Goal: Information Seeking & Learning: Learn about a topic

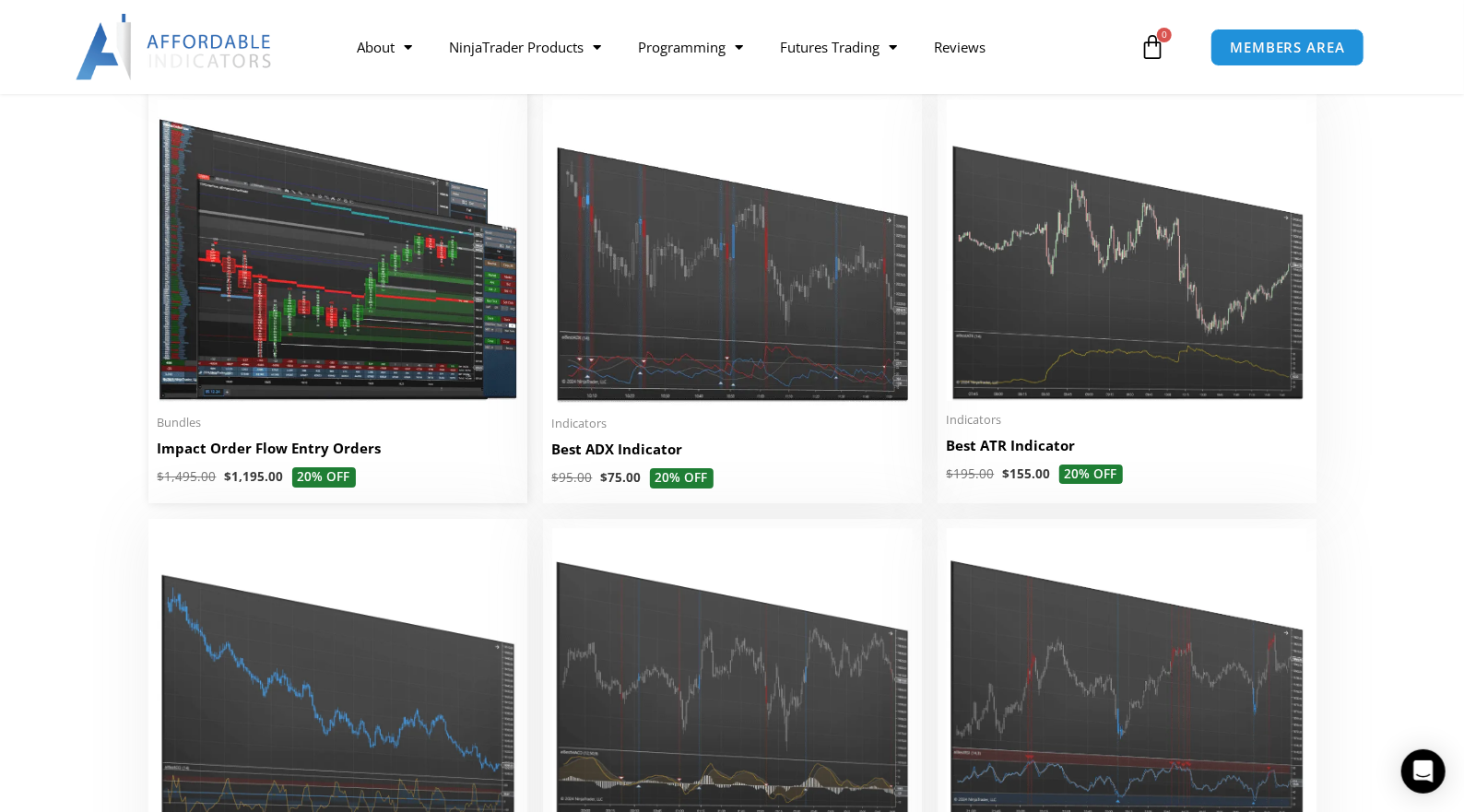
scroll to position [3411, 0]
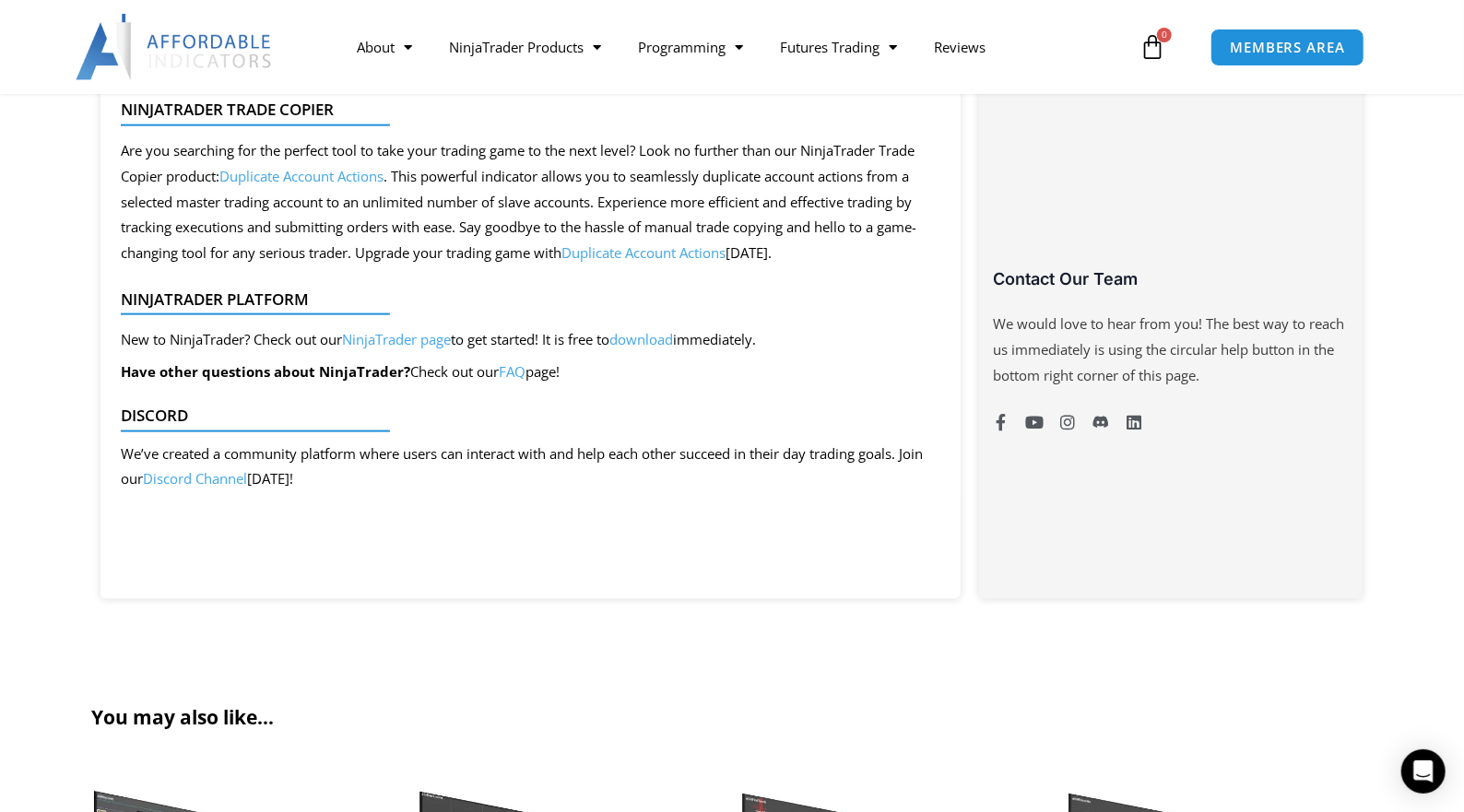
scroll to position [1290, 0]
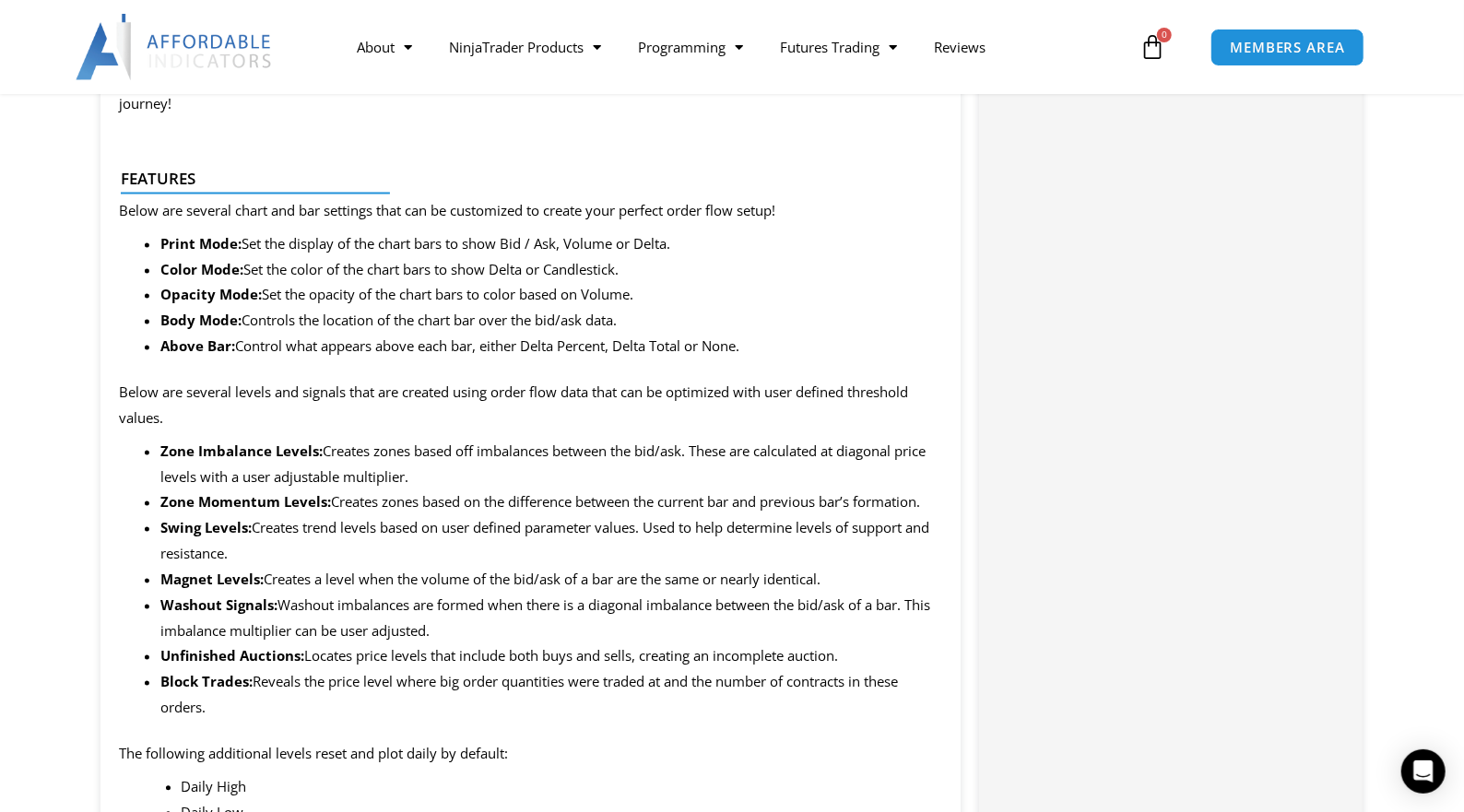
scroll to position [1936, 0]
